Goal: Share content: Share content

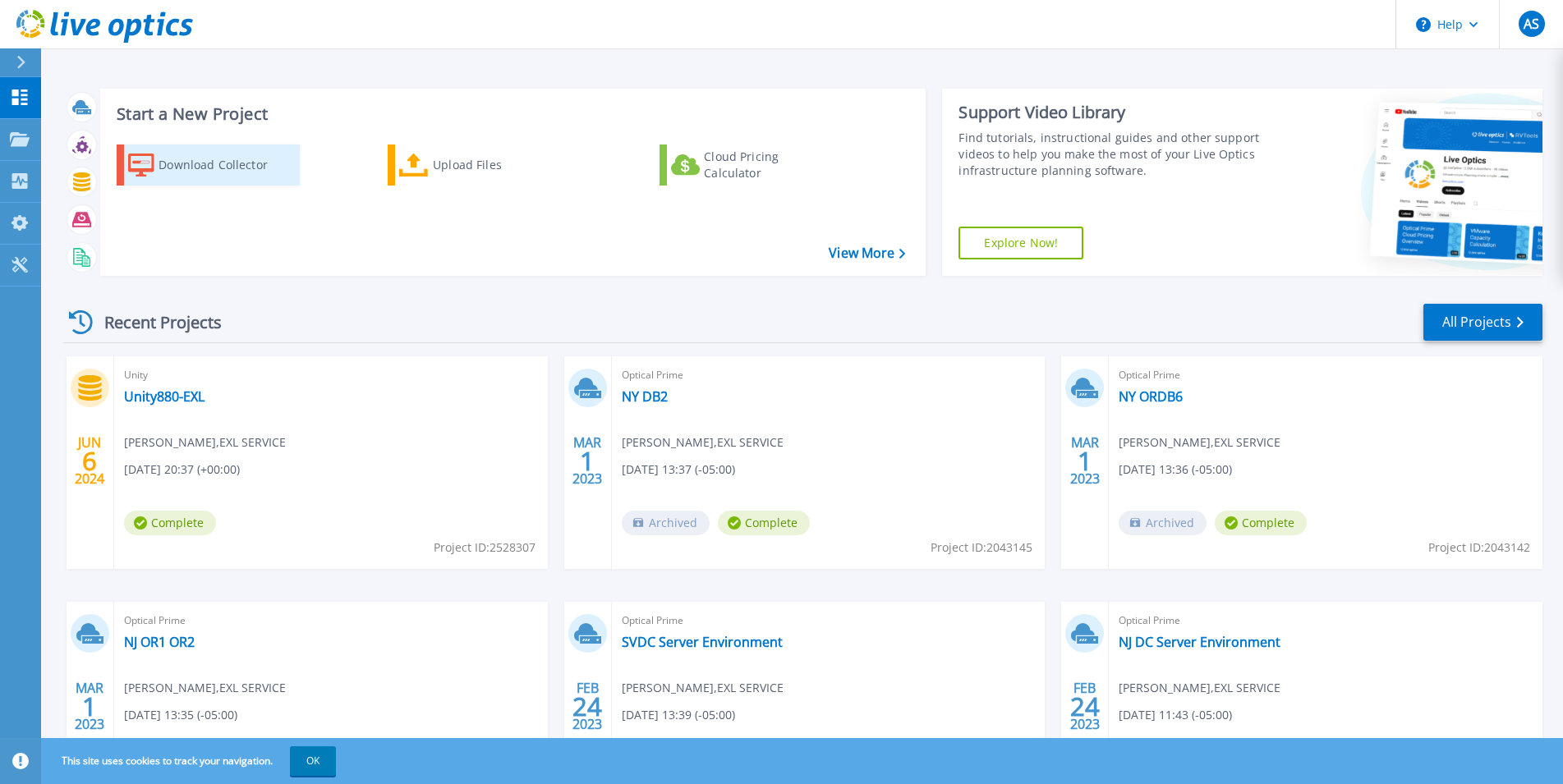
click at [221, 165] on div "Download Collector" at bounding box center [223, 165] width 131 height 33
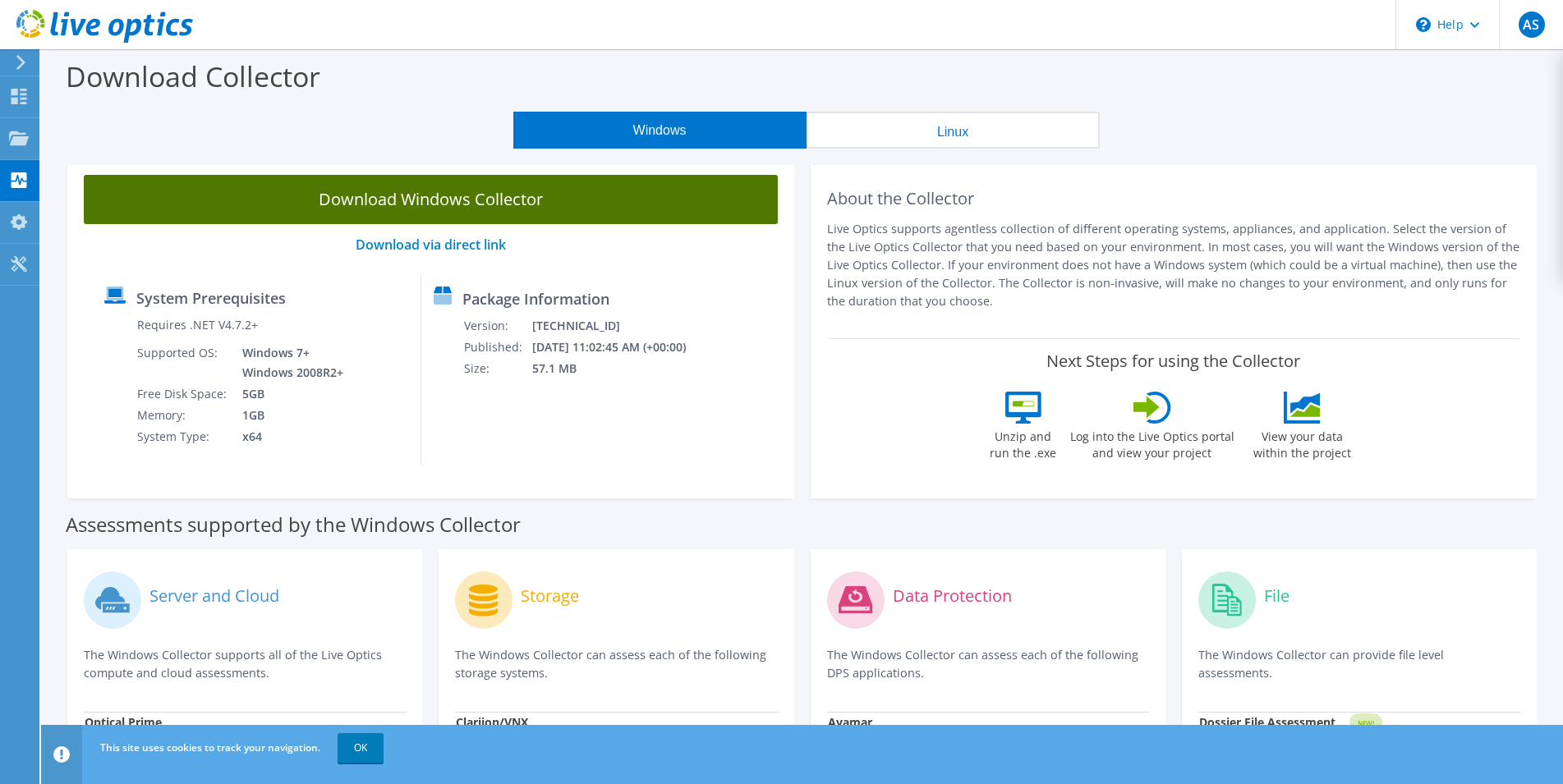
click at [446, 202] on link "Download Windows Collector" at bounding box center [431, 199] width 694 height 49
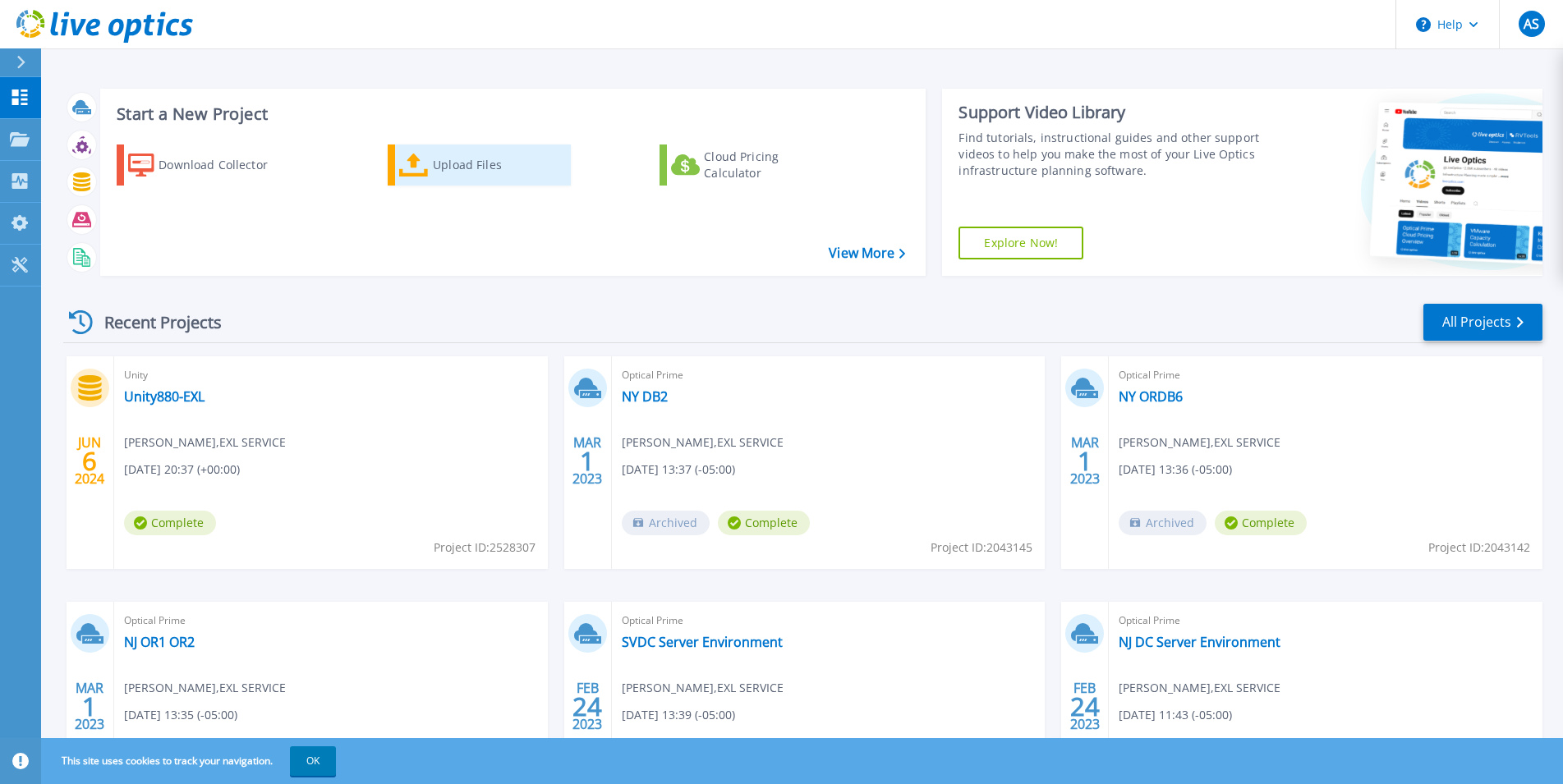
click at [438, 165] on div "Upload Files" at bounding box center [498, 165] width 131 height 33
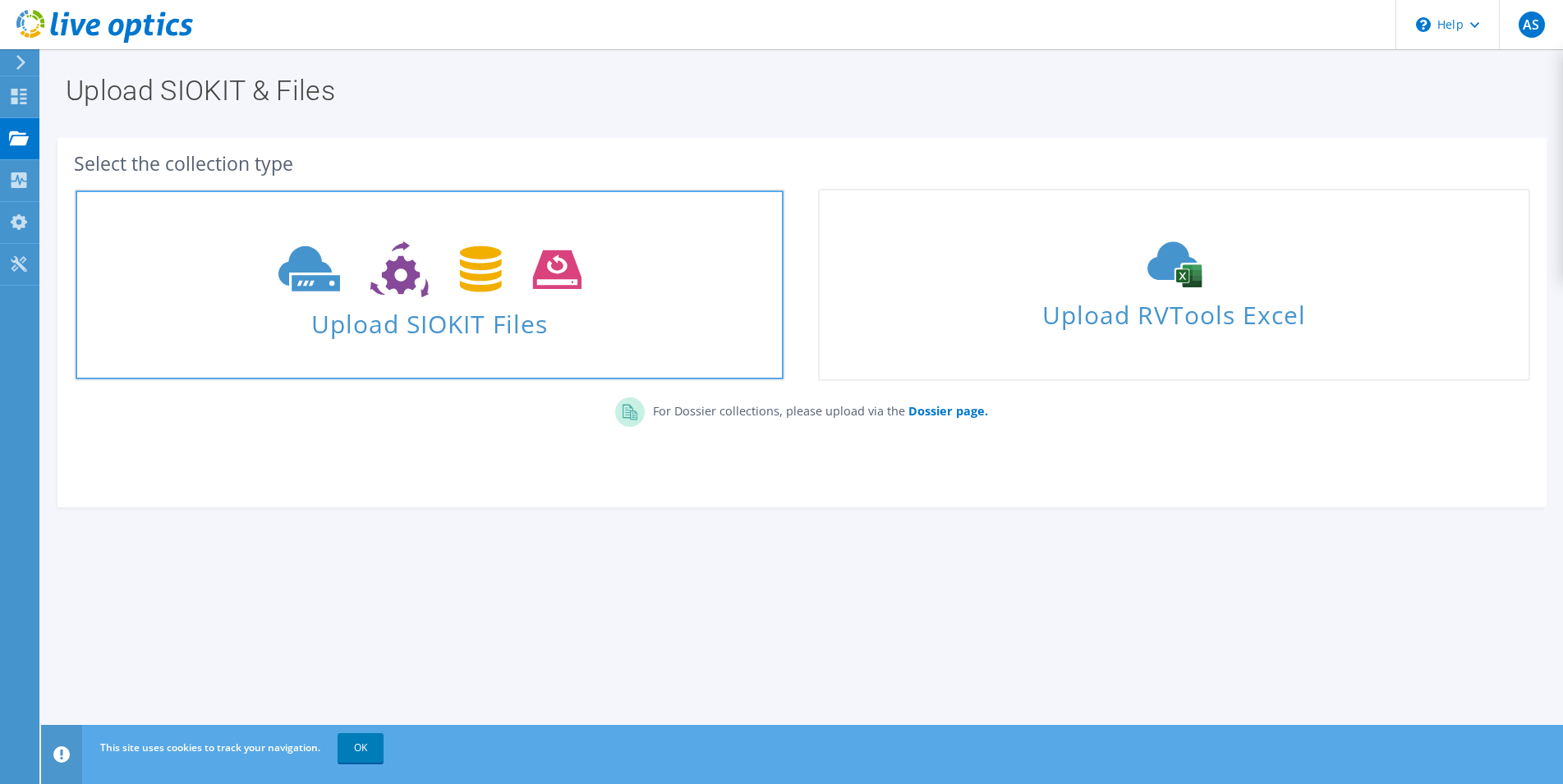
click at [483, 313] on span "Upload SIOKIT Files" at bounding box center [429, 319] width 708 height 35
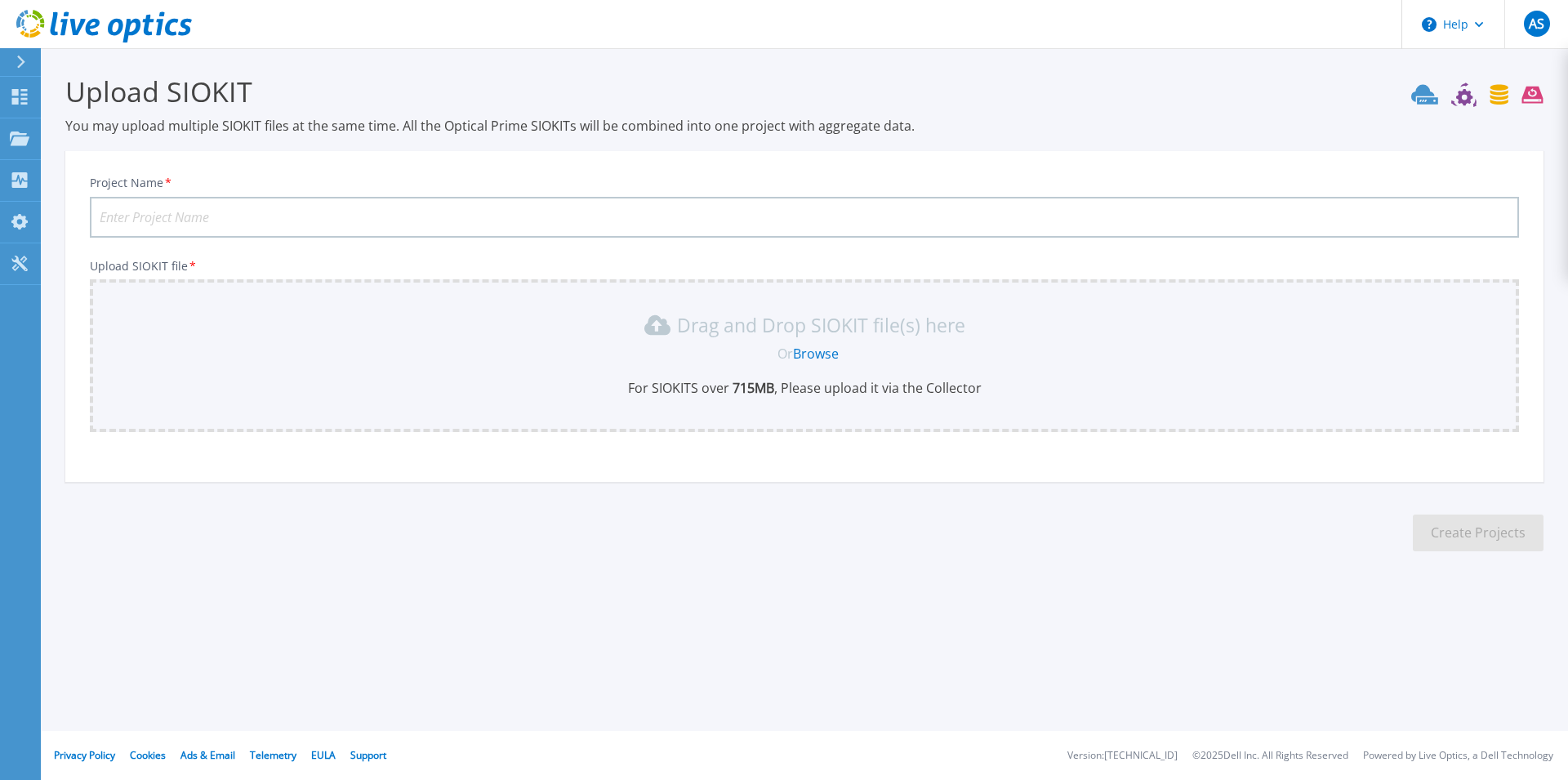
click at [771, 386] on b "715 MB" at bounding box center [752, 388] width 45 height 18
click at [809, 355] on link "Browse" at bounding box center [815, 353] width 45 height 18
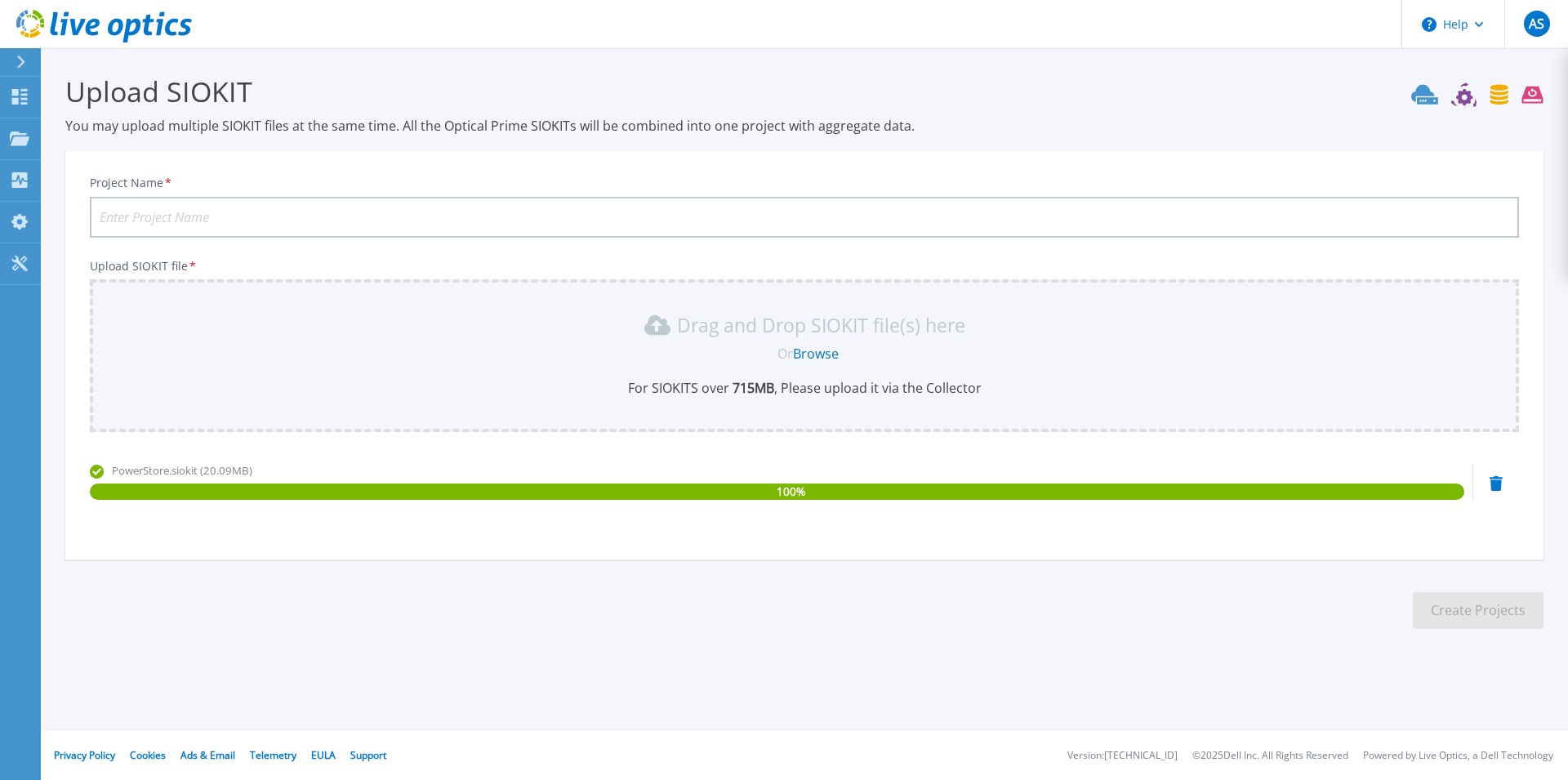
click at [318, 210] on input "Project Name *" at bounding box center [804, 217] width 1429 height 41
type input "EXL-NJDC PowerStore"
drag, startPoint x: 1352, startPoint y: 593, endPoint x: 1305, endPoint y: 576, distance: 50.0
click at [1351, 591] on section "Upload SIOKIT You may upload multiple SIOKIT files at the same time. All the Op…" at bounding box center [804, 357] width 1527 height 618
click at [1453, 604] on button "Create Projects" at bounding box center [1478, 611] width 130 height 37
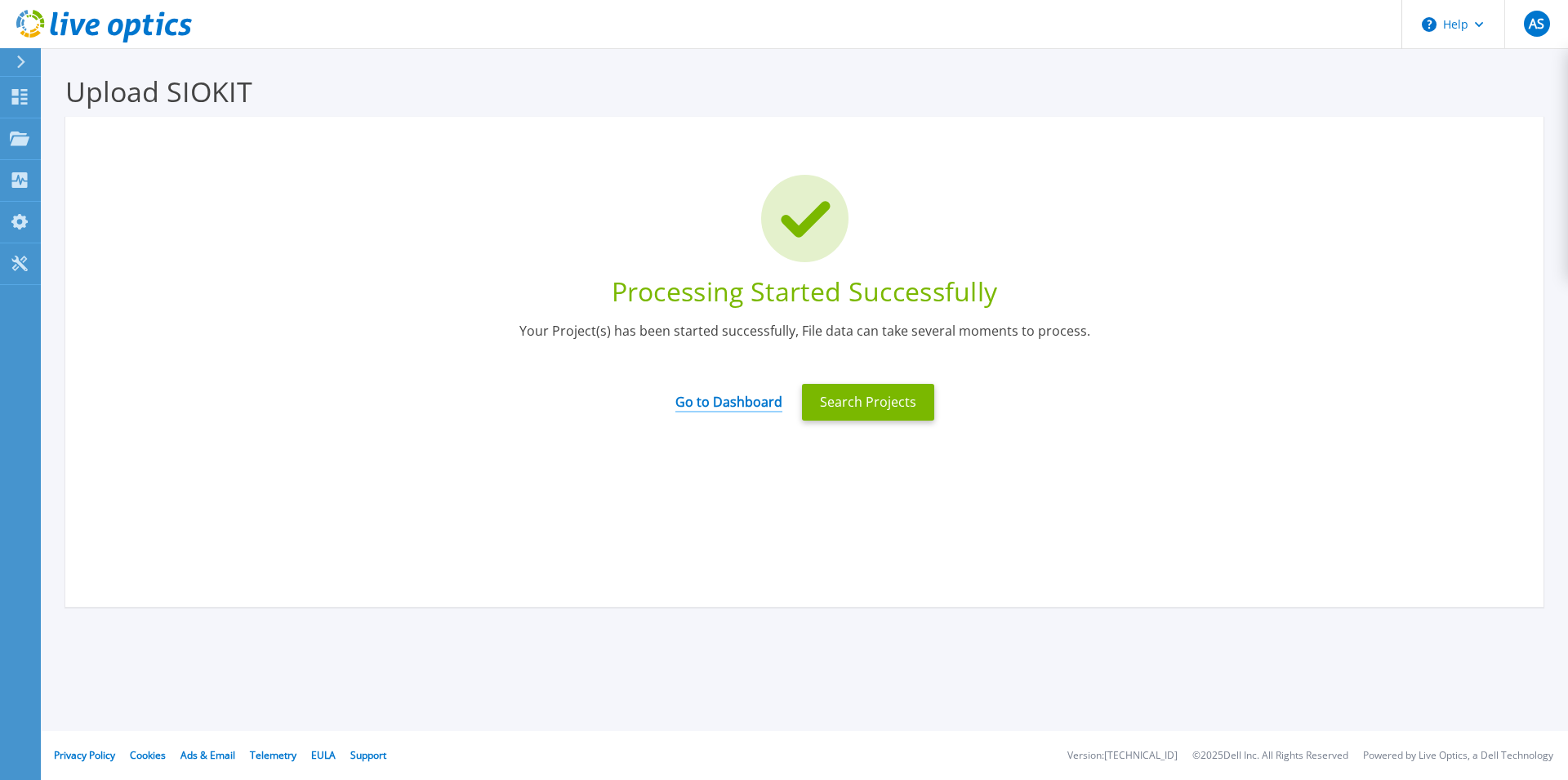
click at [715, 404] on link "Go to Dashboard" at bounding box center [729, 396] width 107 height 31
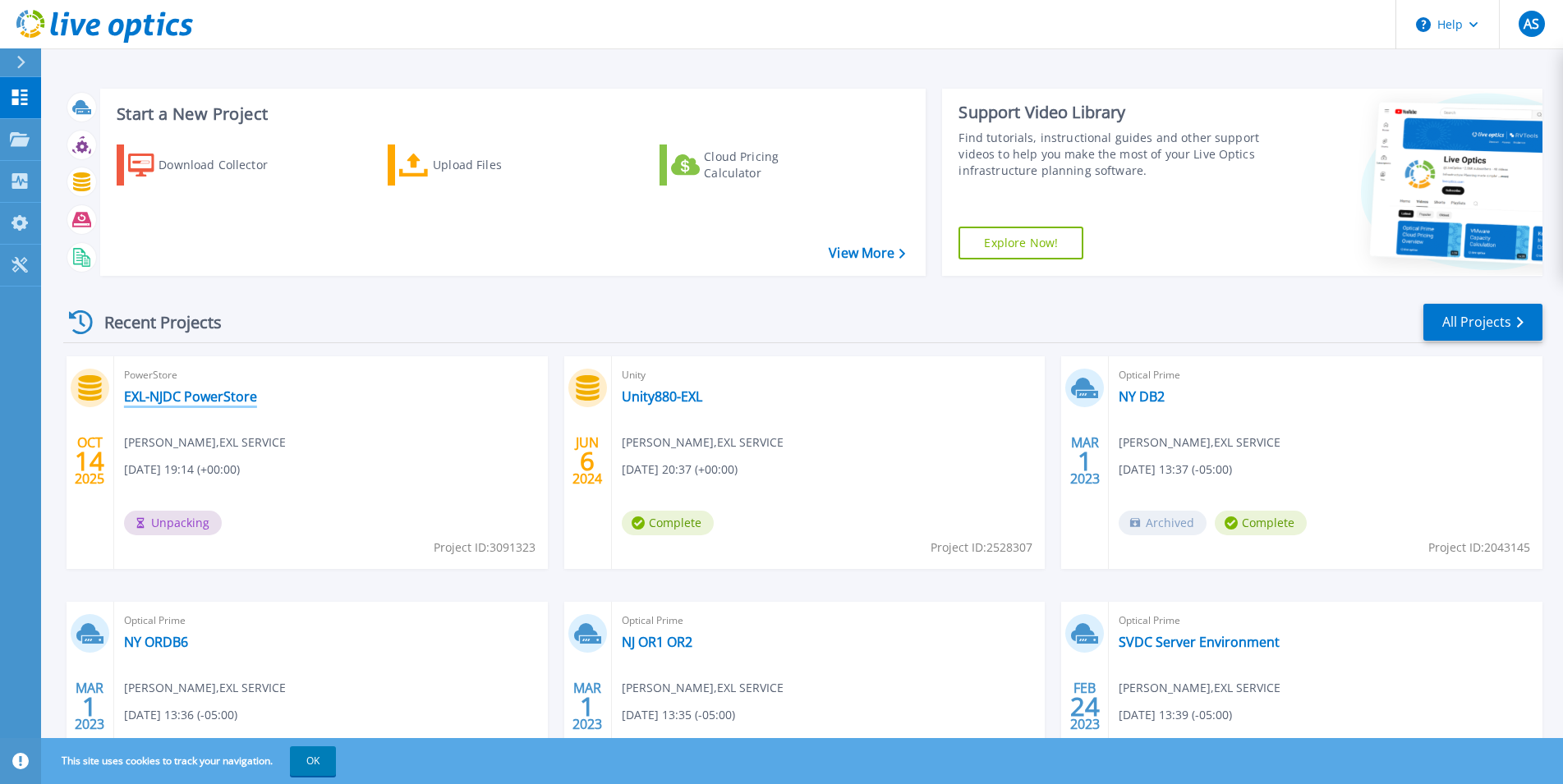
click at [180, 396] on link "EXL-NJDC PowerStore" at bounding box center [190, 397] width 133 height 17
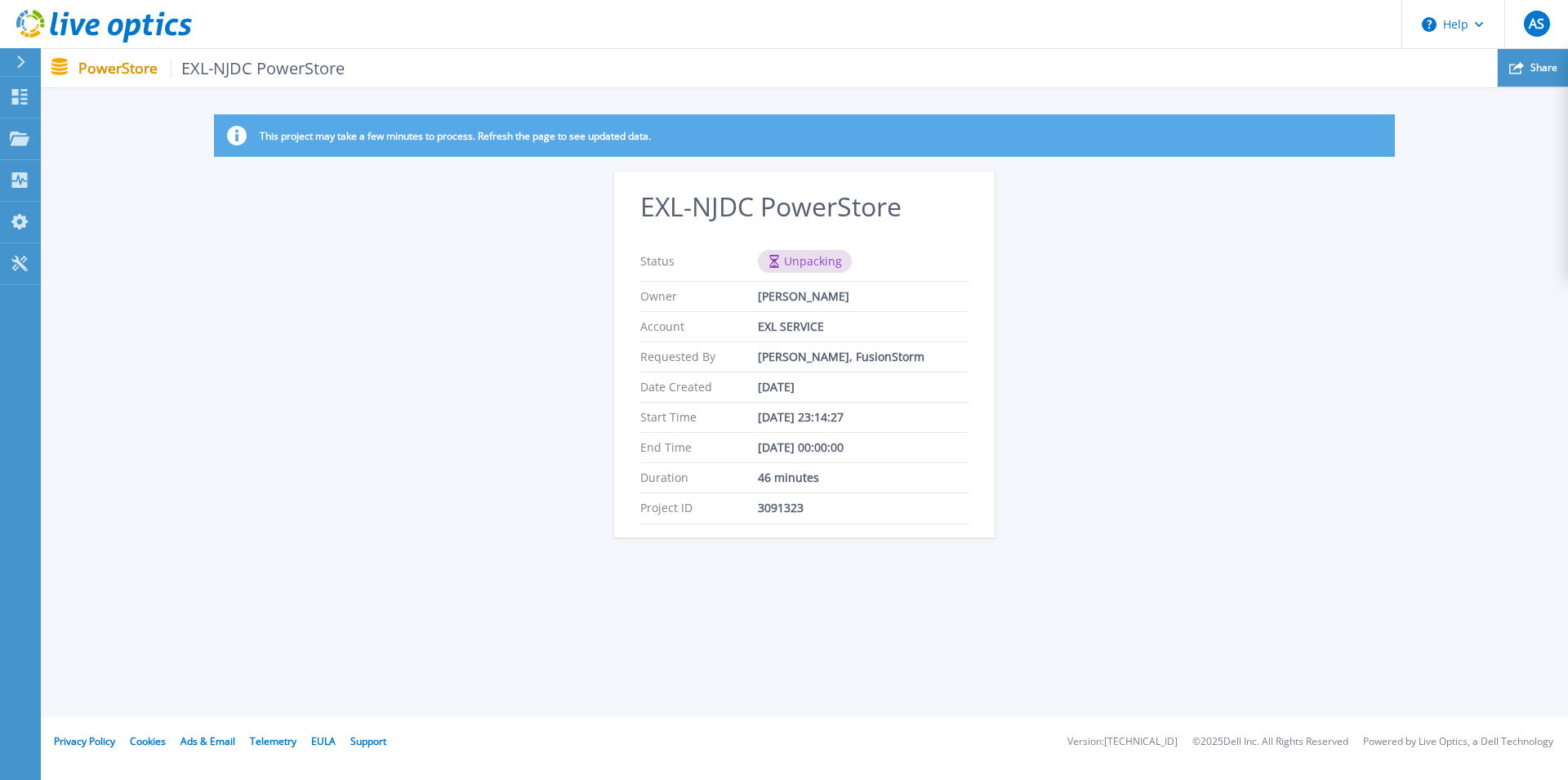
click at [1553, 64] on span "Share" at bounding box center [1544, 68] width 27 height 10
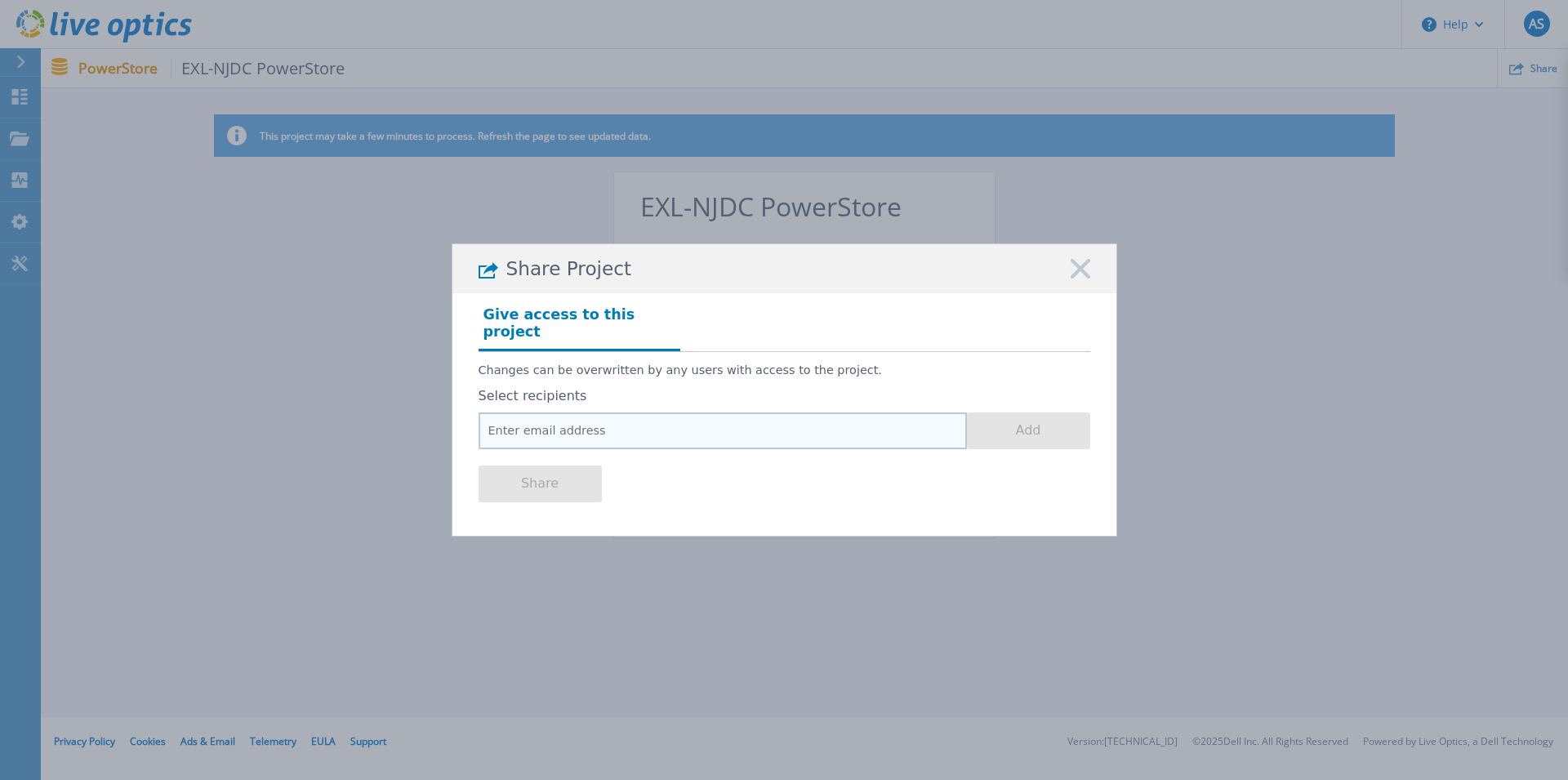
click at [581, 417] on input "email" at bounding box center [722, 431] width 488 height 37
click at [604, 434] on input "email" at bounding box center [722, 431] width 488 height 37
click at [604, 425] on input "email" at bounding box center [722, 431] width 488 height 37
paste input "[PERSON_NAME][EMAIL_ADDRESS][PERSON_NAME][DOMAIN_NAME]"
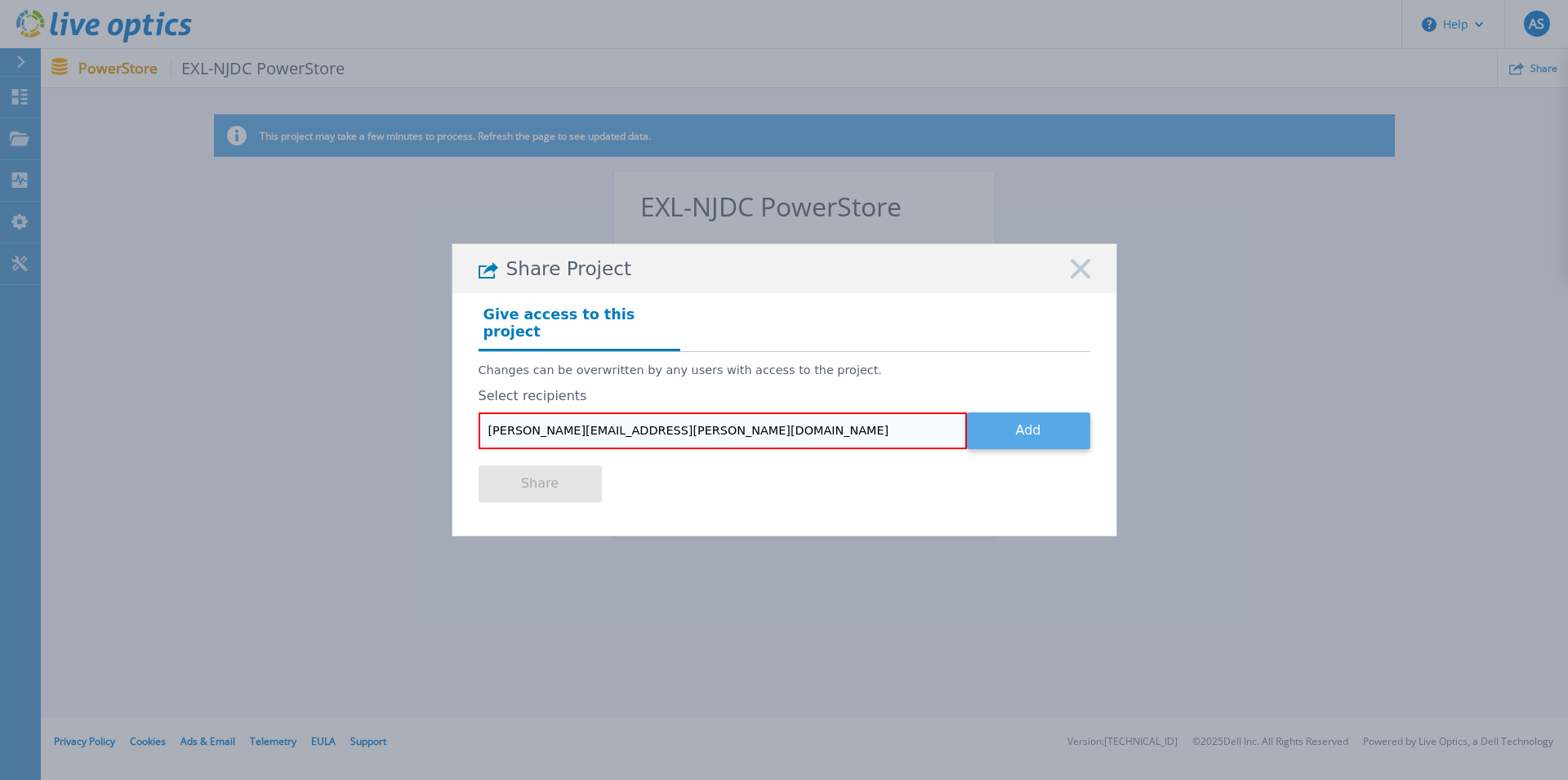
type input "[PERSON_NAME][EMAIL_ADDRESS][PERSON_NAME][DOMAIN_NAME]"
click at [1052, 418] on button "Add" at bounding box center [1028, 431] width 123 height 37
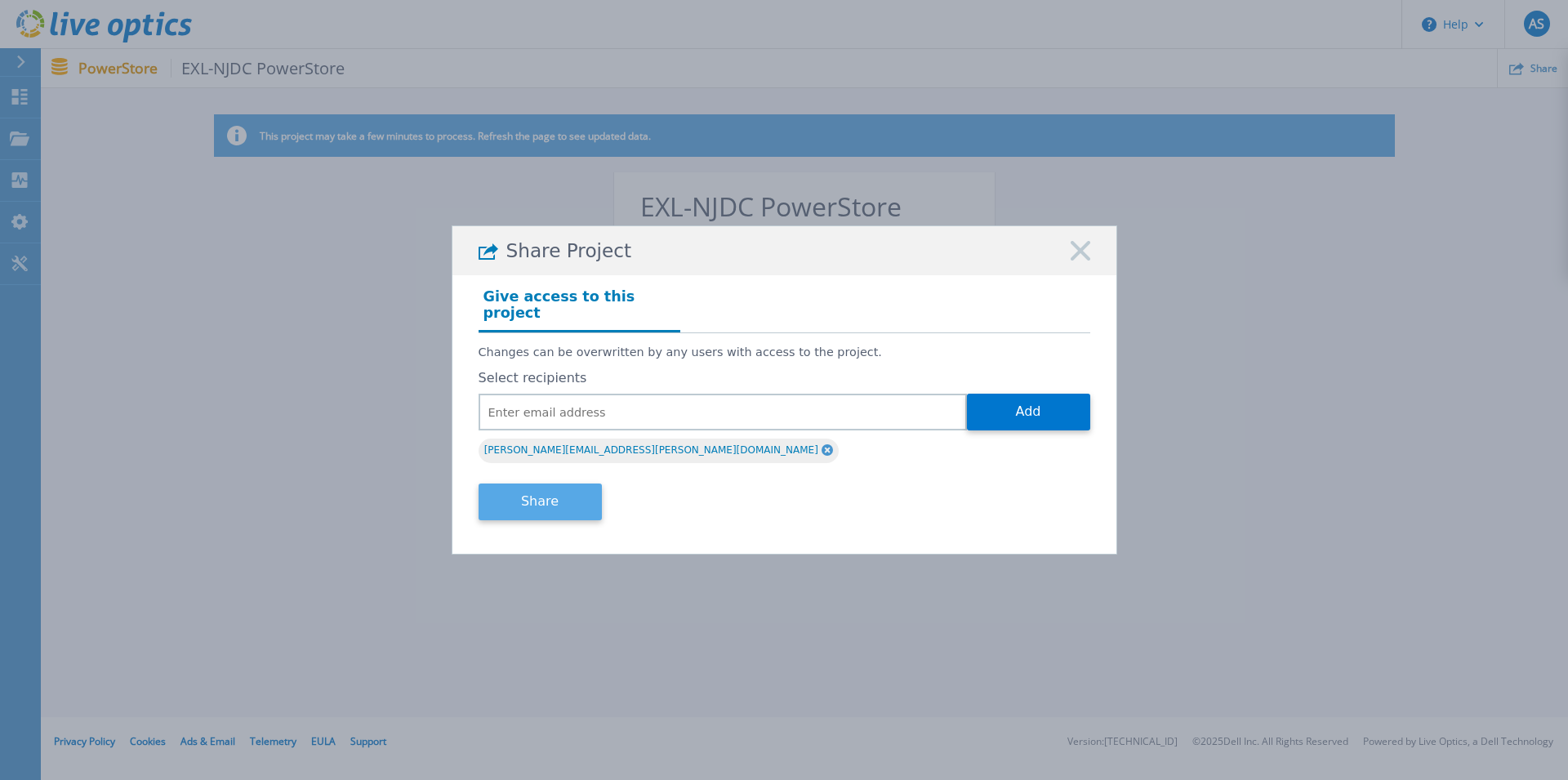
click at [550, 493] on button "Share" at bounding box center [539, 502] width 123 height 37
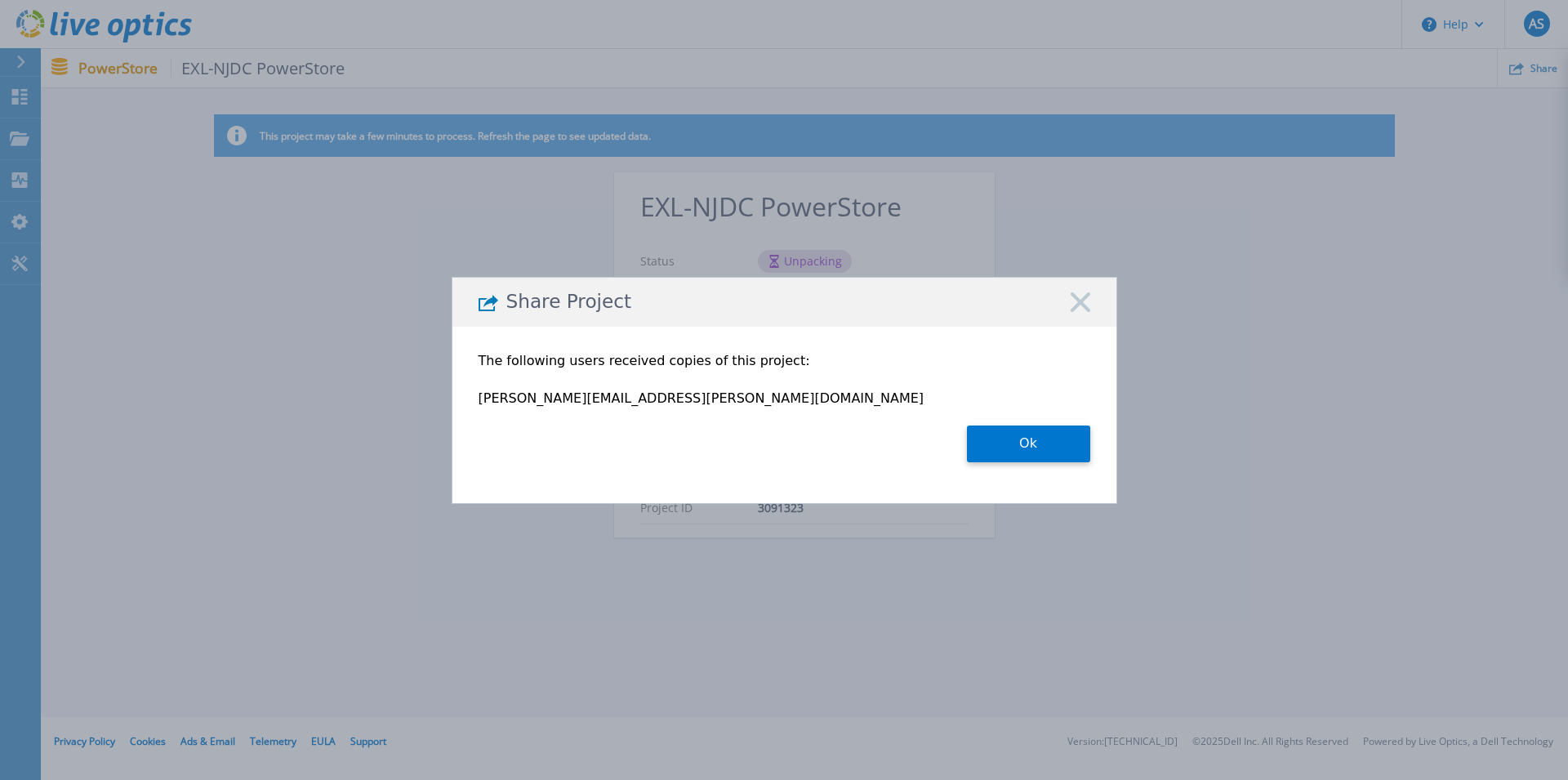
click at [1062, 423] on section "The following users received copies of this project: [PERSON_NAME][EMAIL_ADDRES…" at bounding box center [784, 408] width 611 height 147
click at [1011, 435] on button "Ok" at bounding box center [1028, 444] width 123 height 37
